Goal: Find specific page/section: Find specific page/section

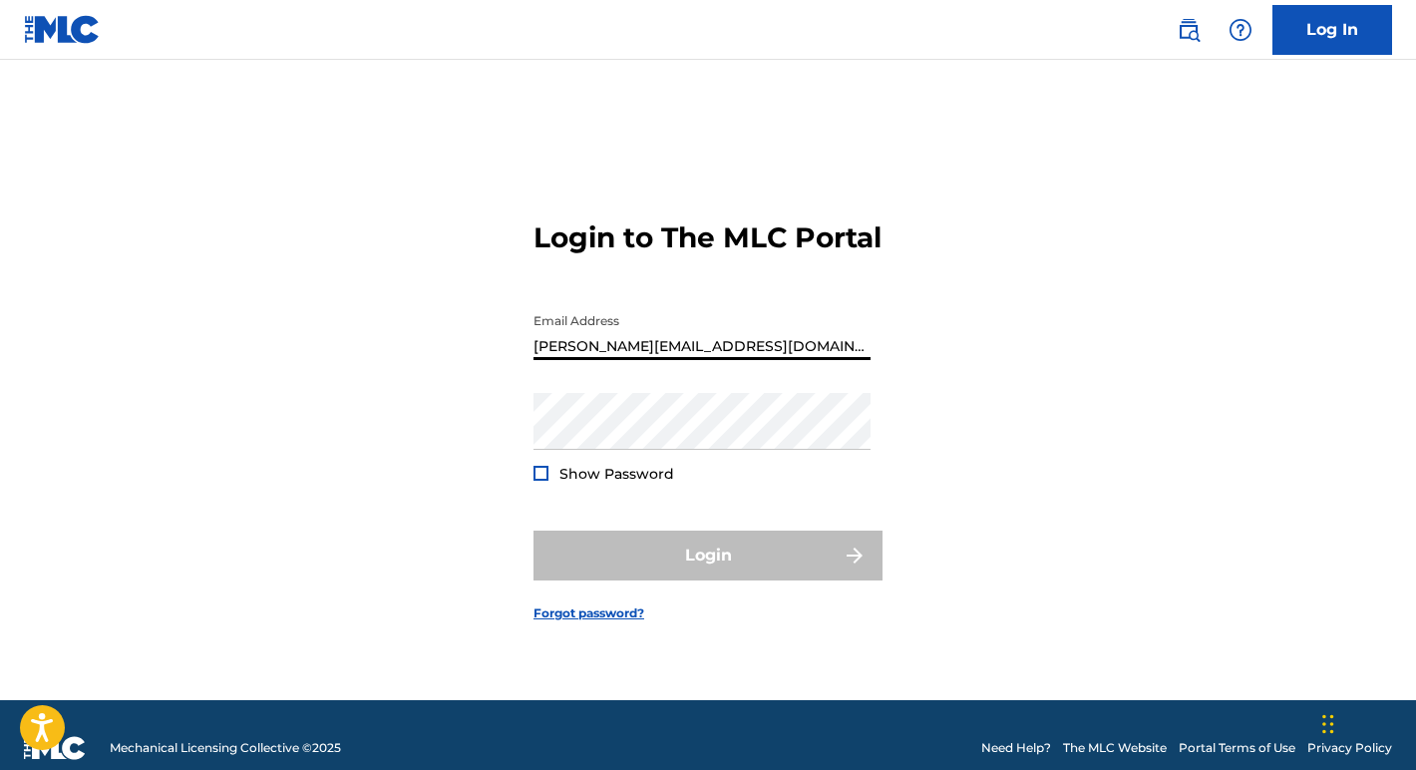
type input "[PERSON_NAME][EMAIL_ADDRESS][DOMAIN_NAME]"
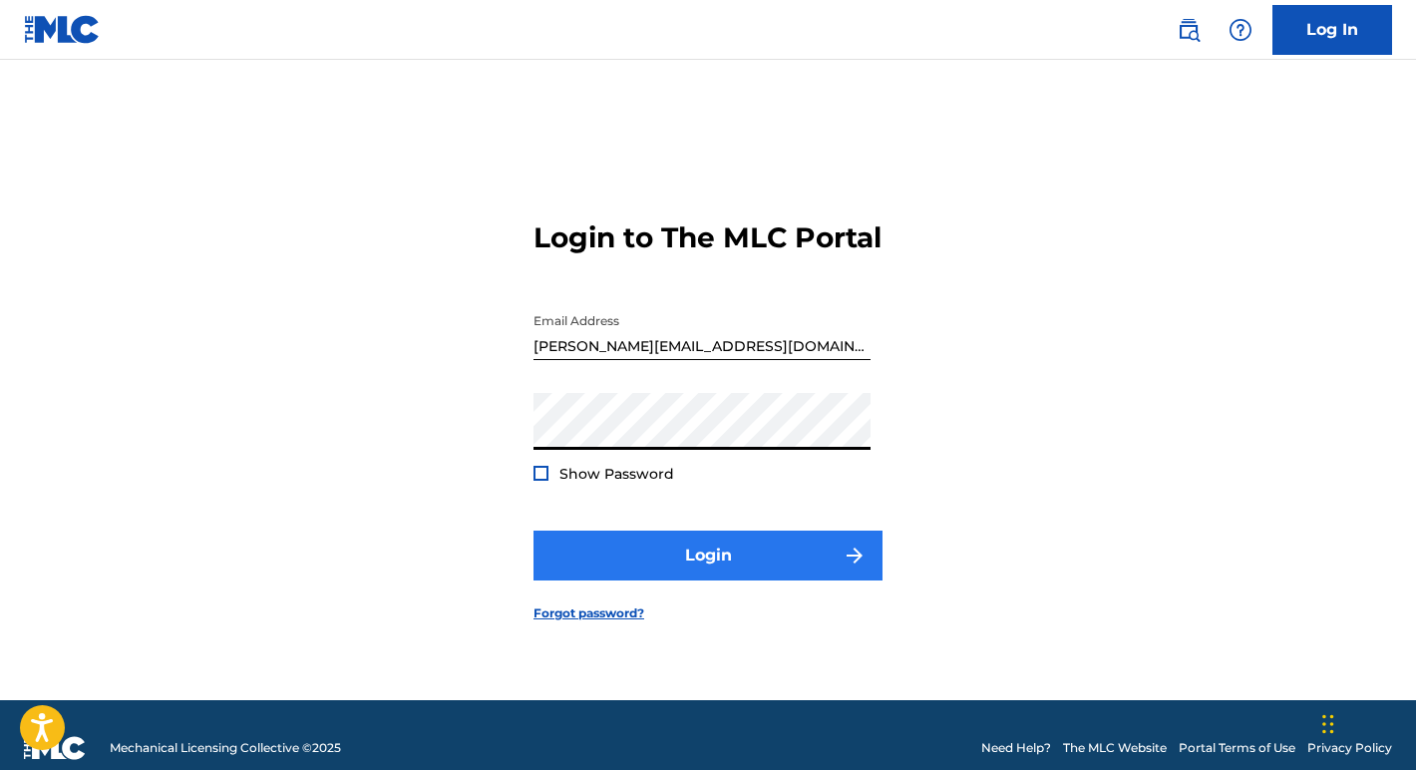
click at [646, 568] on button "Login" at bounding box center [707, 555] width 349 height 50
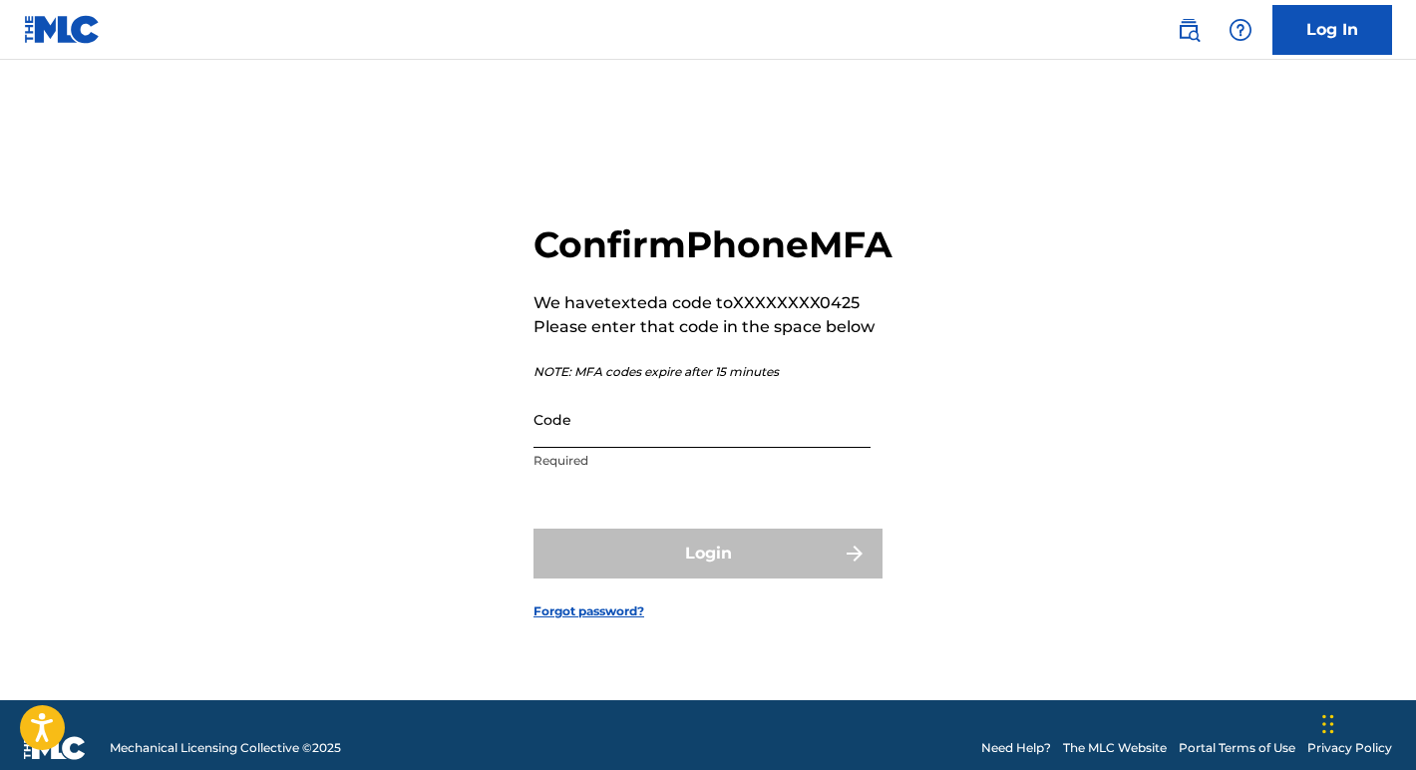
click at [652, 443] on input "Code" at bounding box center [701, 419] width 337 height 57
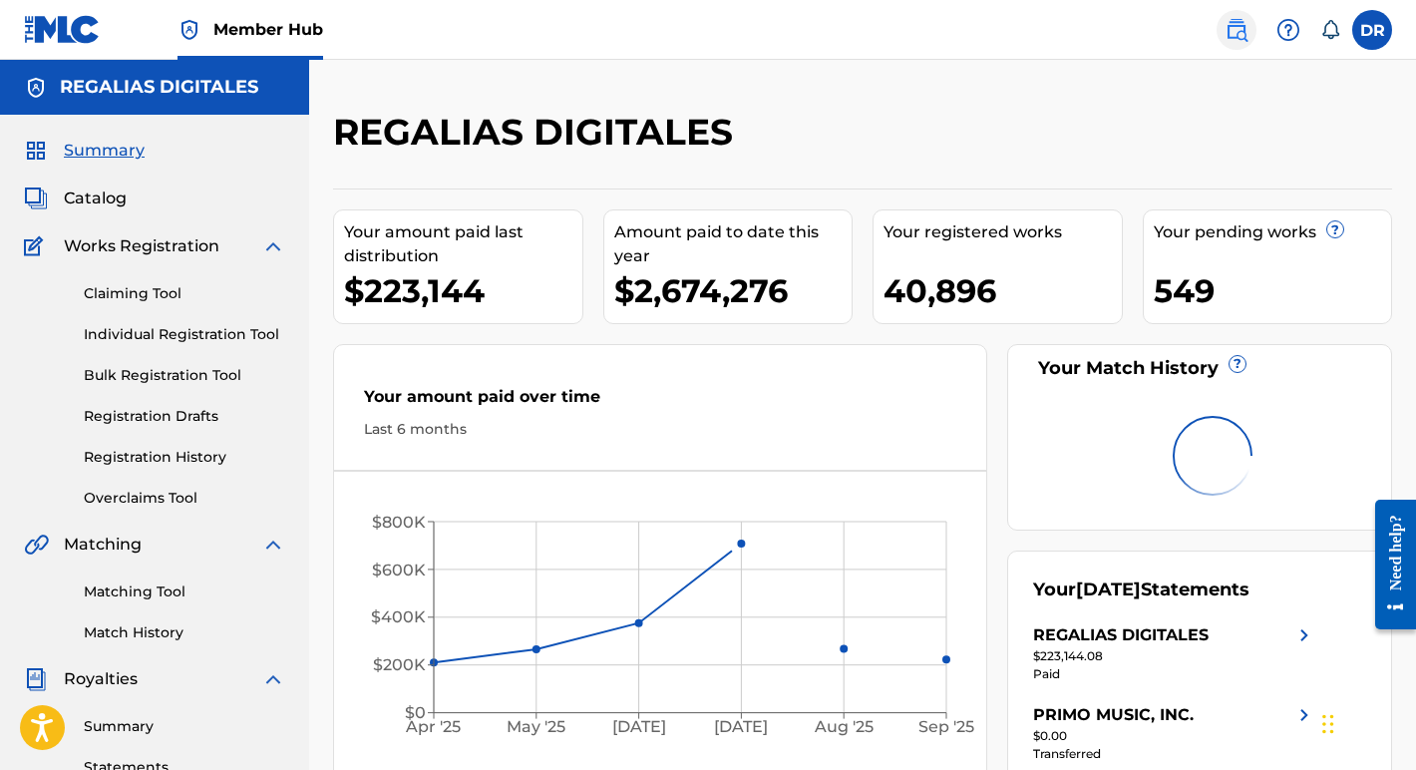
click at [1234, 18] on img at bounding box center [1236, 30] width 24 height 24
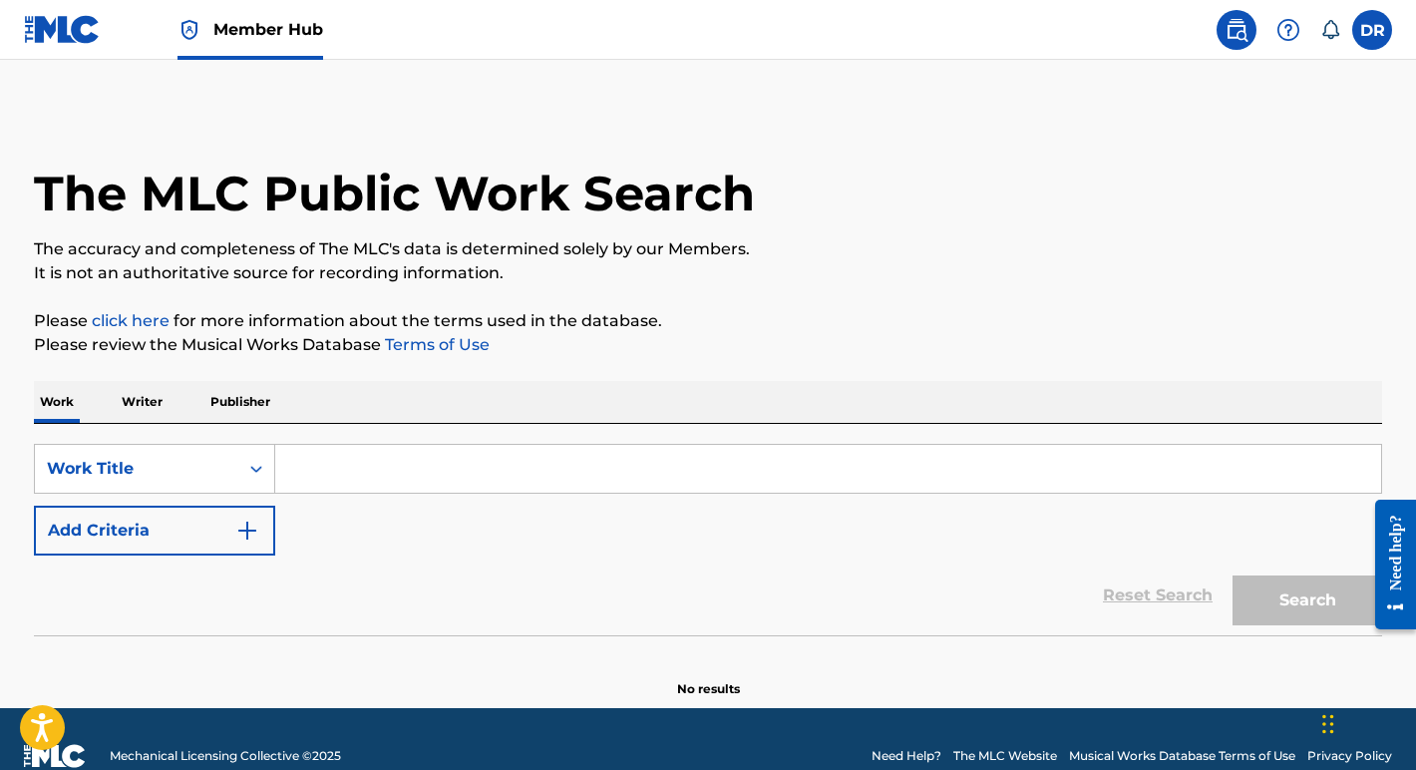
click at [481, 465] on input "Search Form" at bounding box center [828, 469] width 1106 height 48
paste input "Joey Harkum"
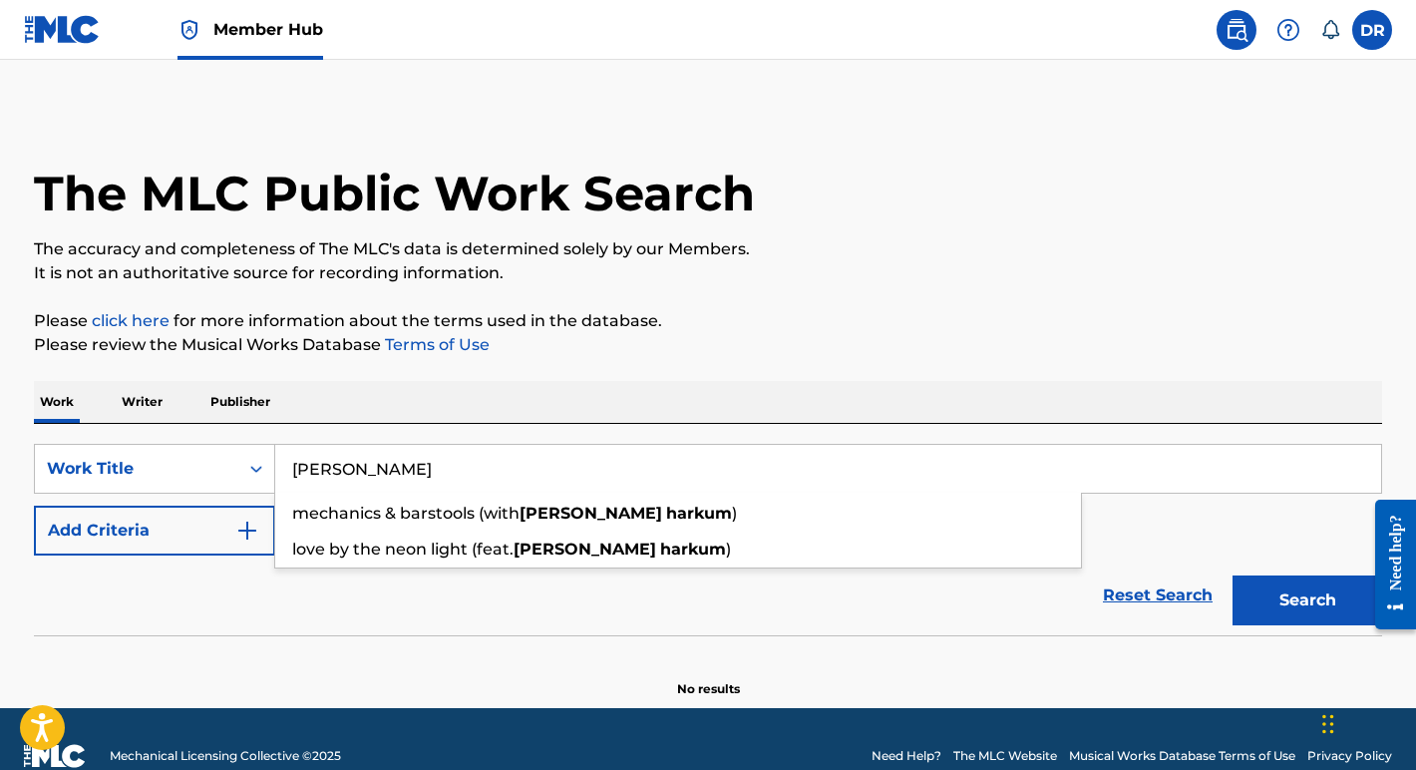
type input "Joey Harkum"
click at [253, 40] on span "Member Hub" at bounding box center [268, 29] width 110 height 23
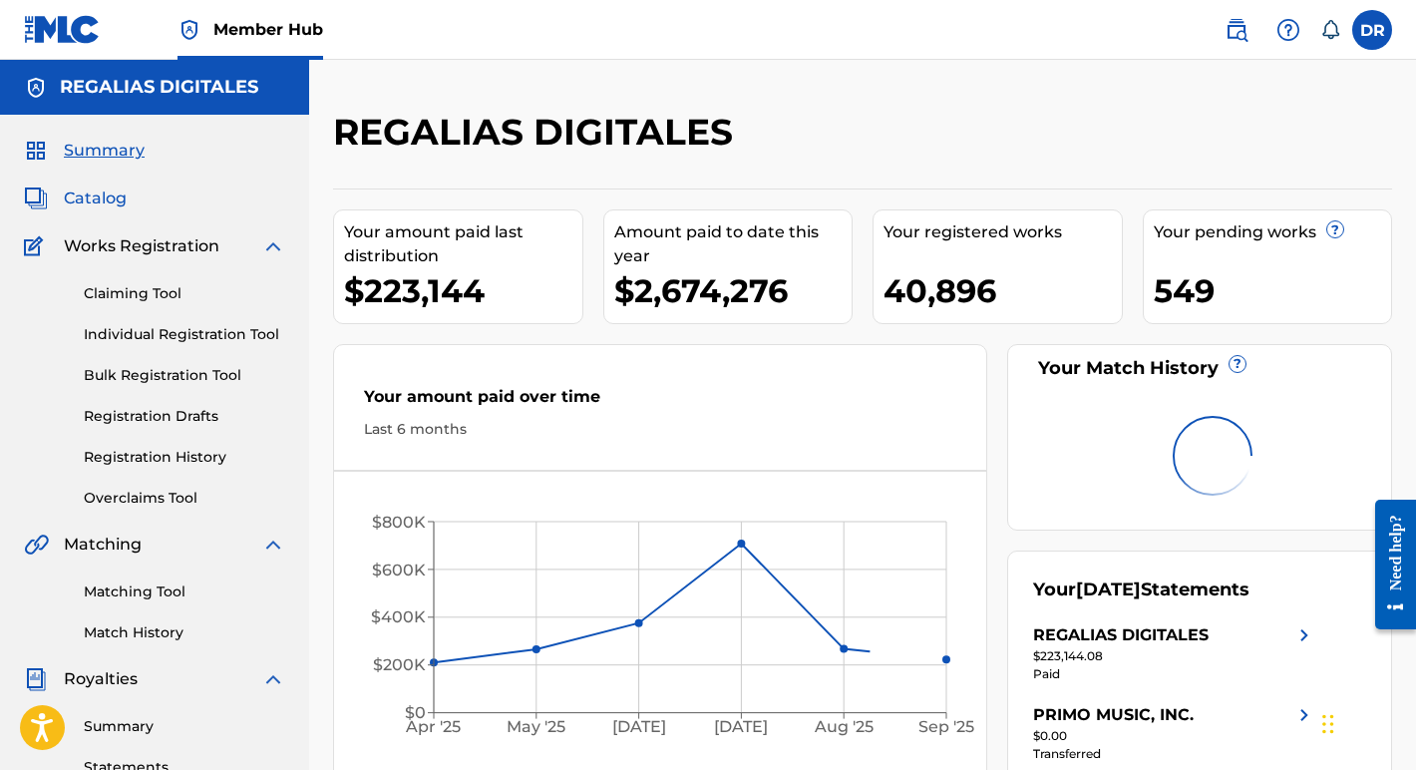
click at [98, 198] on span "Catalog" at bounding box center [95, 198] width 63 height 24
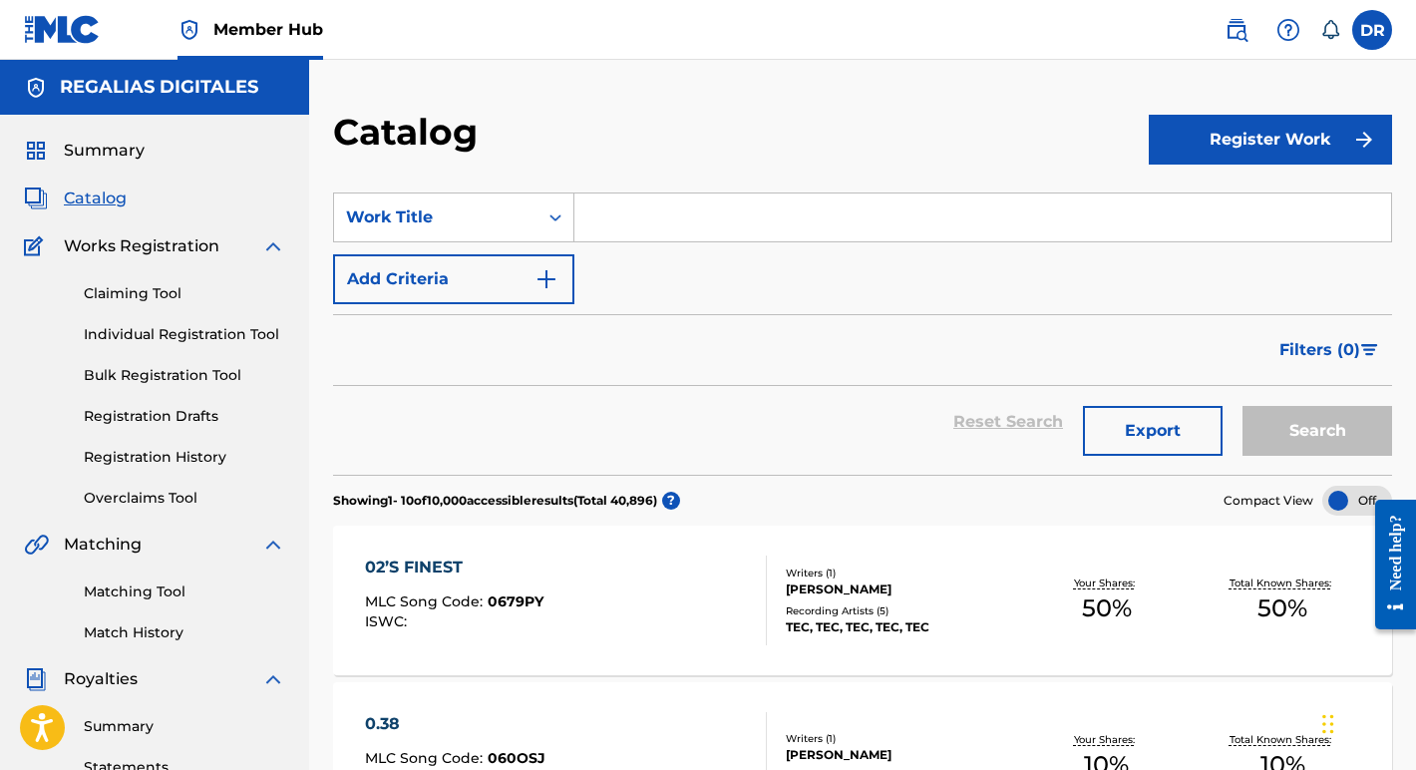
click at [771, 207] on input "Search Form" at bounding box center [982, 217] width 816 height 48
paste input "Pocket of Lies Medley (Freestate Acoustic Roadshow Too) [Live] [feat. Wolfie & …"
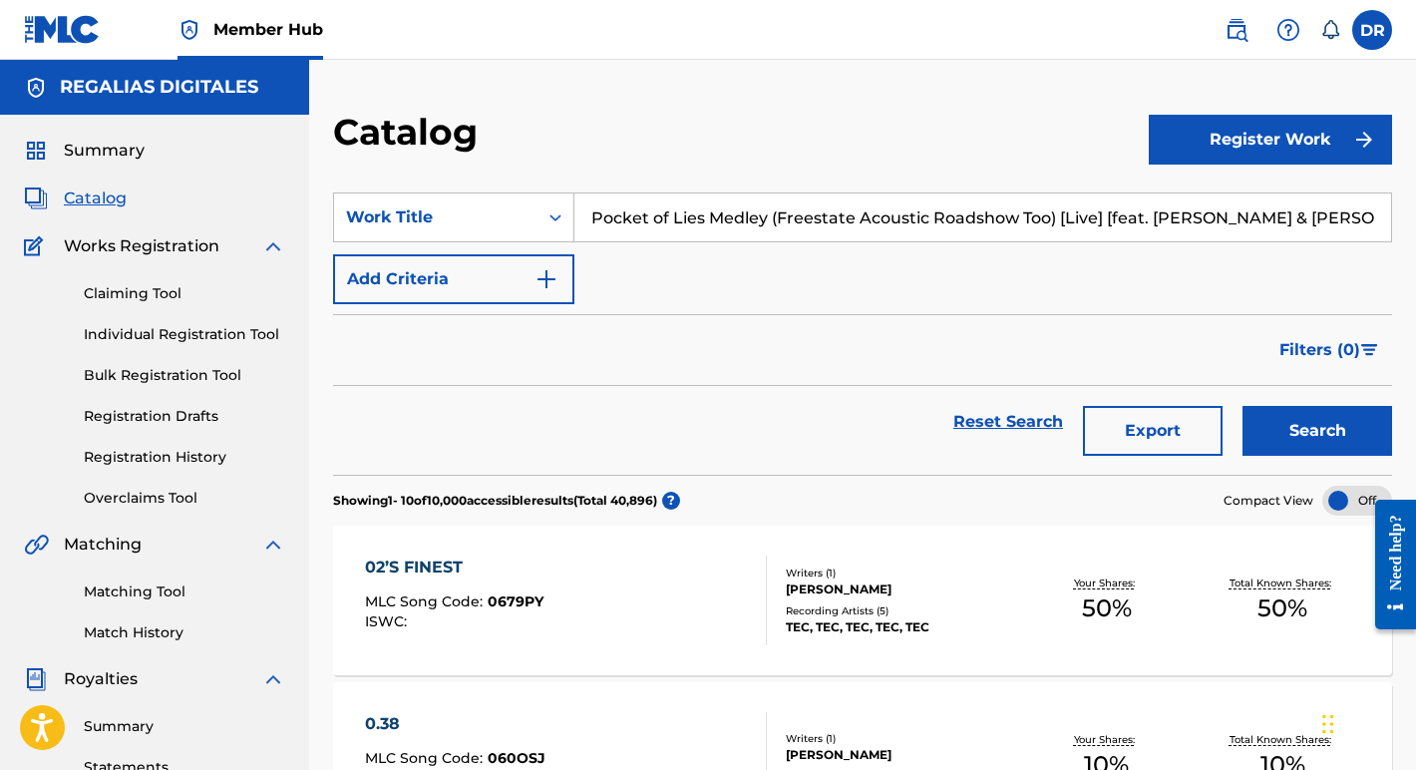
drag, startPoint x: 764, startPoint y: 220, endPoint x: 1359, endPoint y: 222, distance: 595.2
click at [1359, 223] on input "Pocket of Lies Medley (Freestate Acoustic Roadshow Too) [Live] [feat. Wolfie & …" at bounding box center [982, 217] width 816 height 48
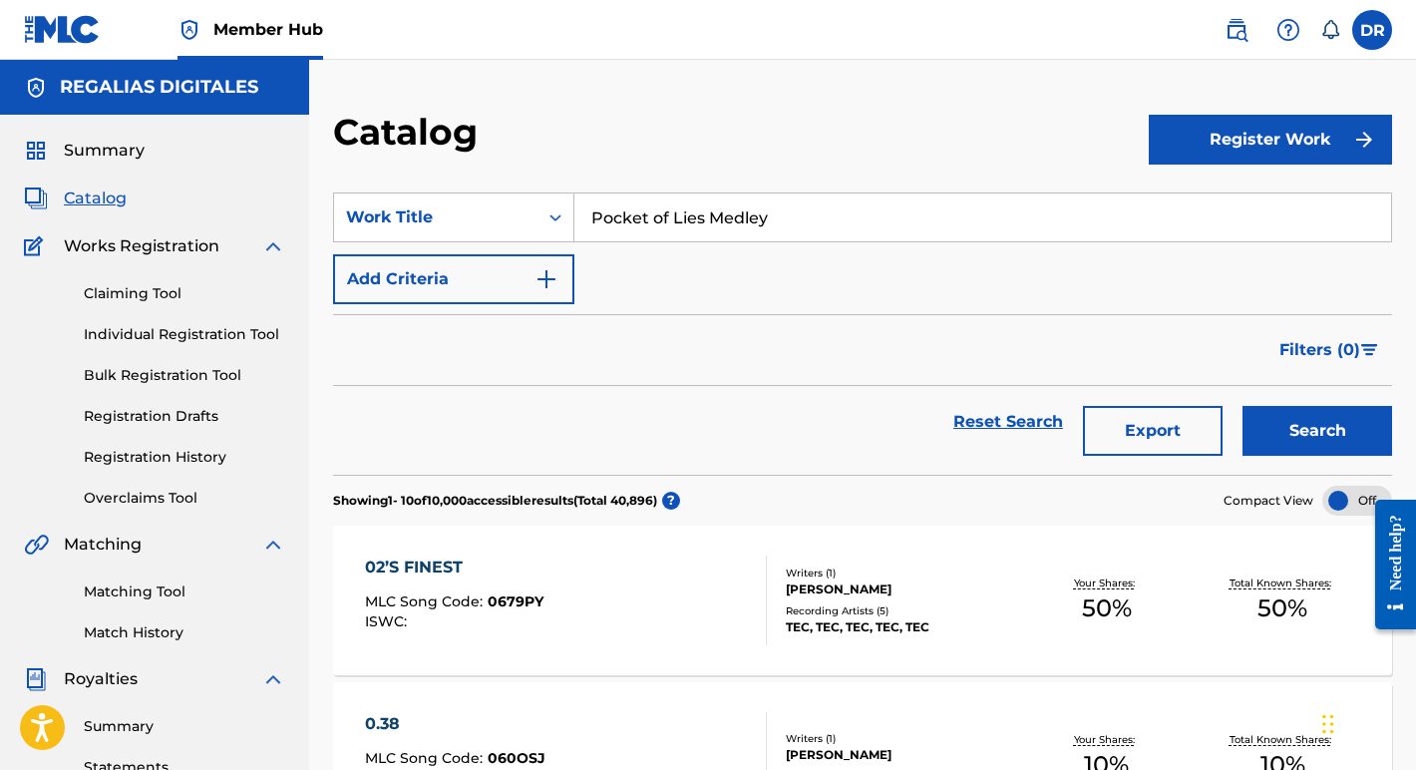
type input "Pocket of Lies Medley"
click at [1317, 431] on button "Search" at bounding box center [1317, 431] width 150 height 50
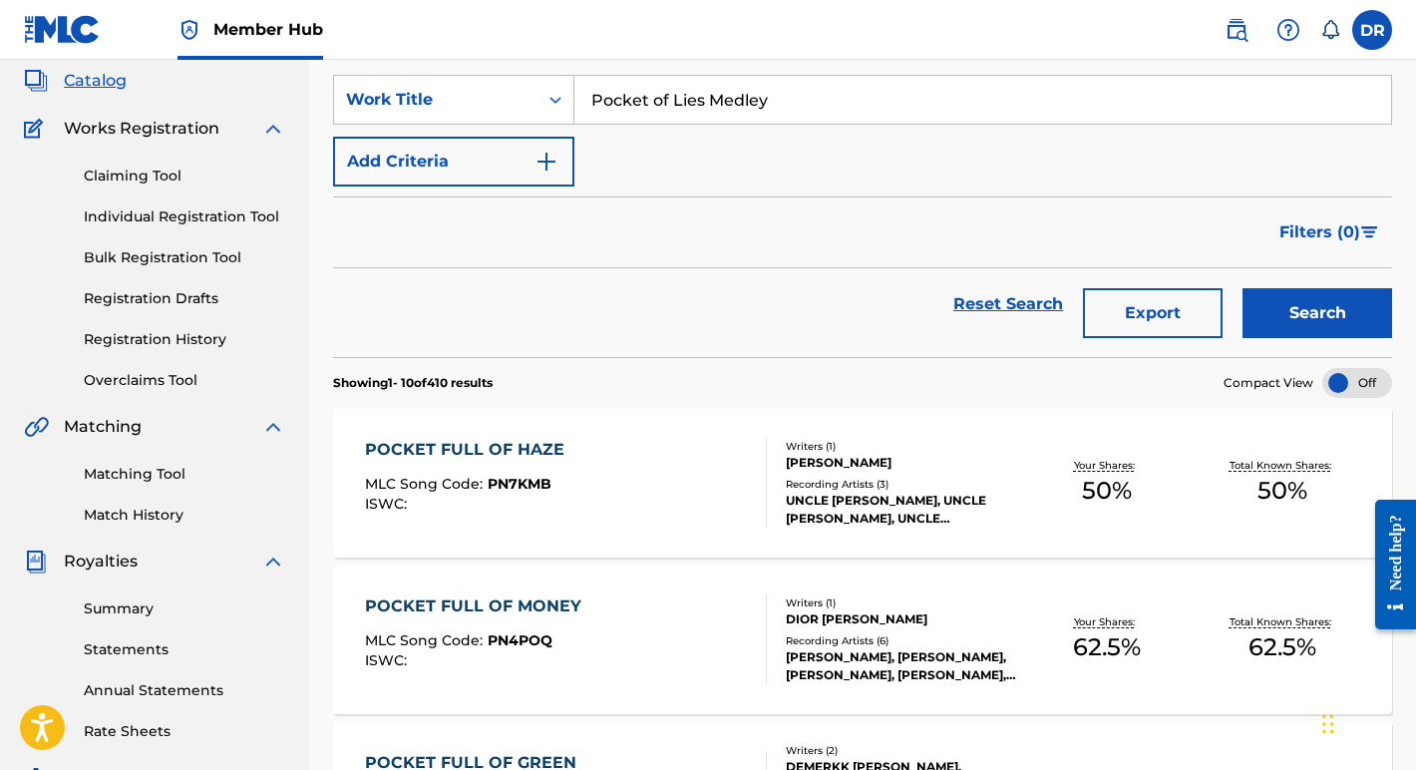
scroll to position [259, 0]
